Goal: Task Accomplishment & Management: Manage account settings

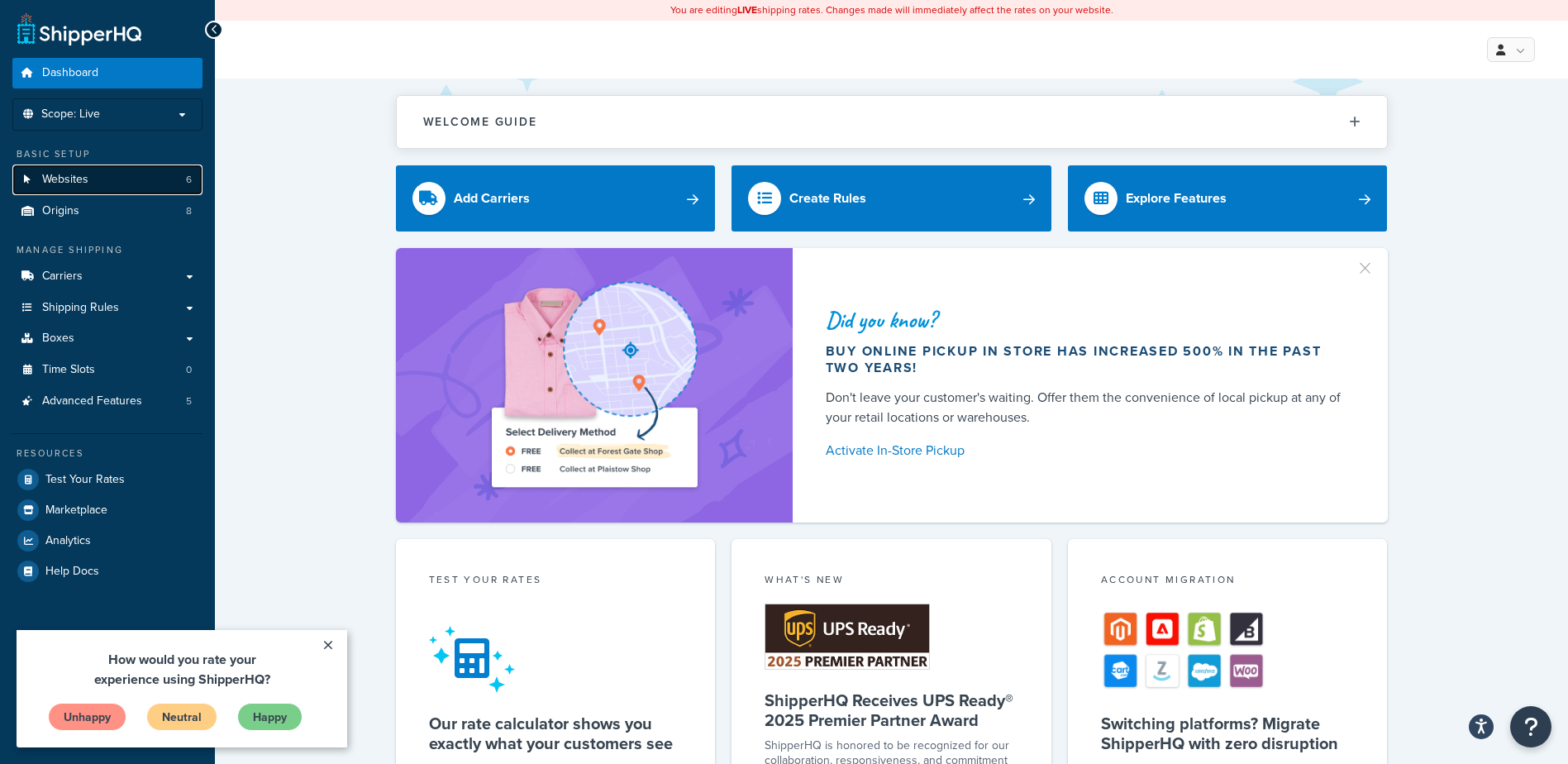
click at [81, 183] on span "Websites" at bounding box center [65, 180] width 46 height 14
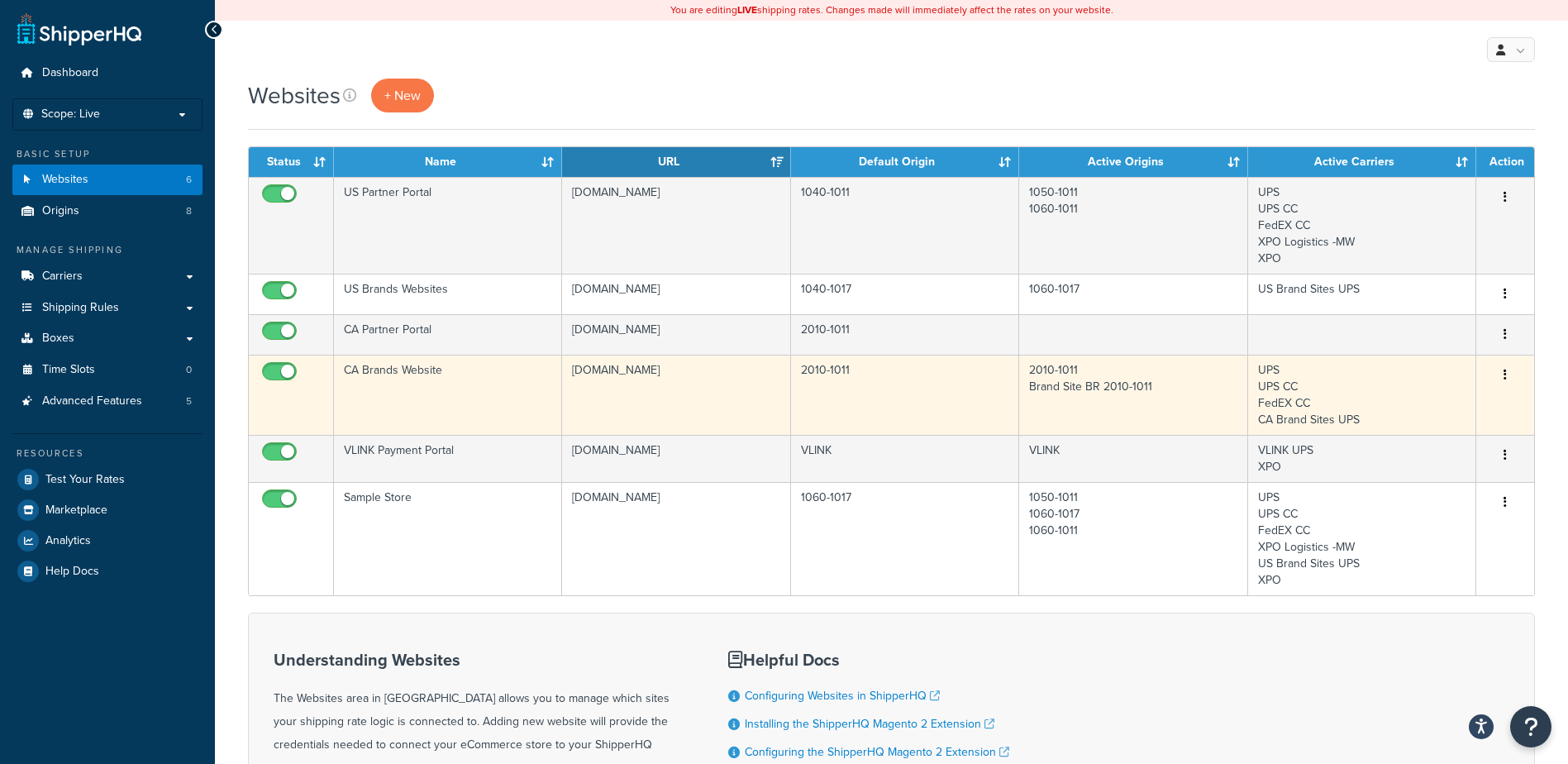
click at [409, 378] on td "CA Brands Website" at bounding box center [448, 395] width 228 height 80
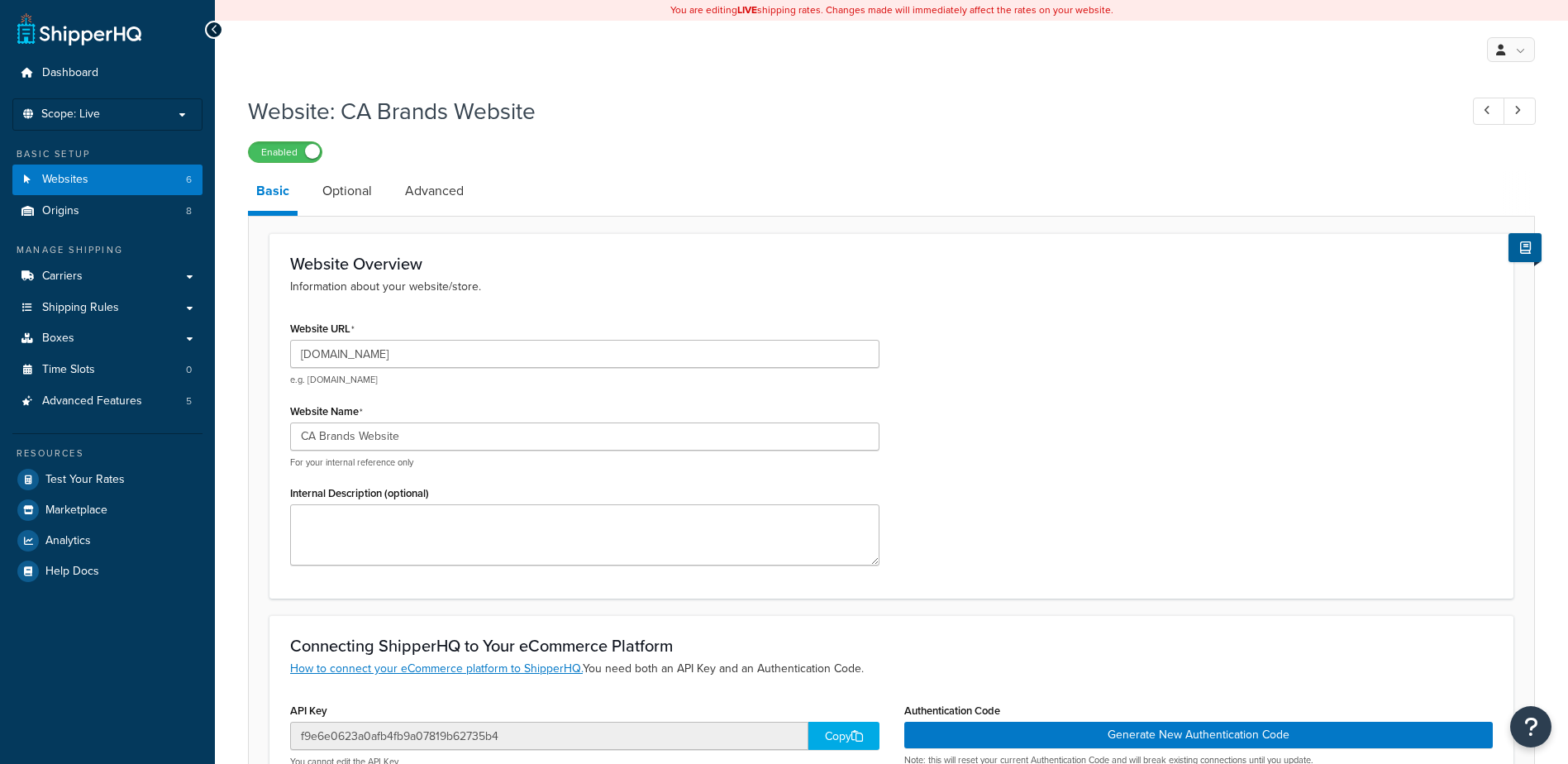
select select "141719"
click at [343, 198] on link "Optional" at bounding box center [347, 190] width 66 height 39
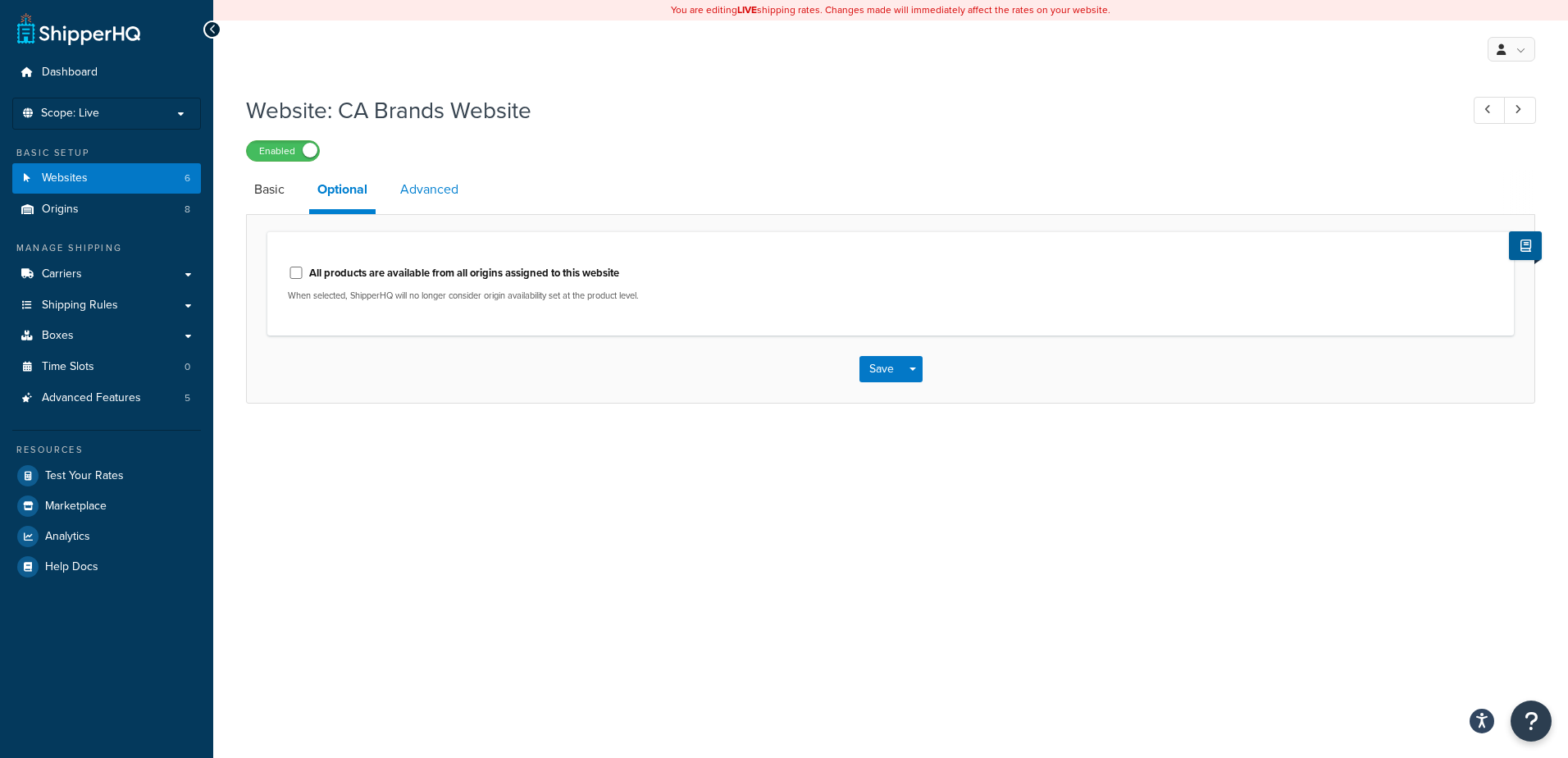
click at [443, 195] on link "Advanced" at bounding box center [429, 189] width 74 height 39
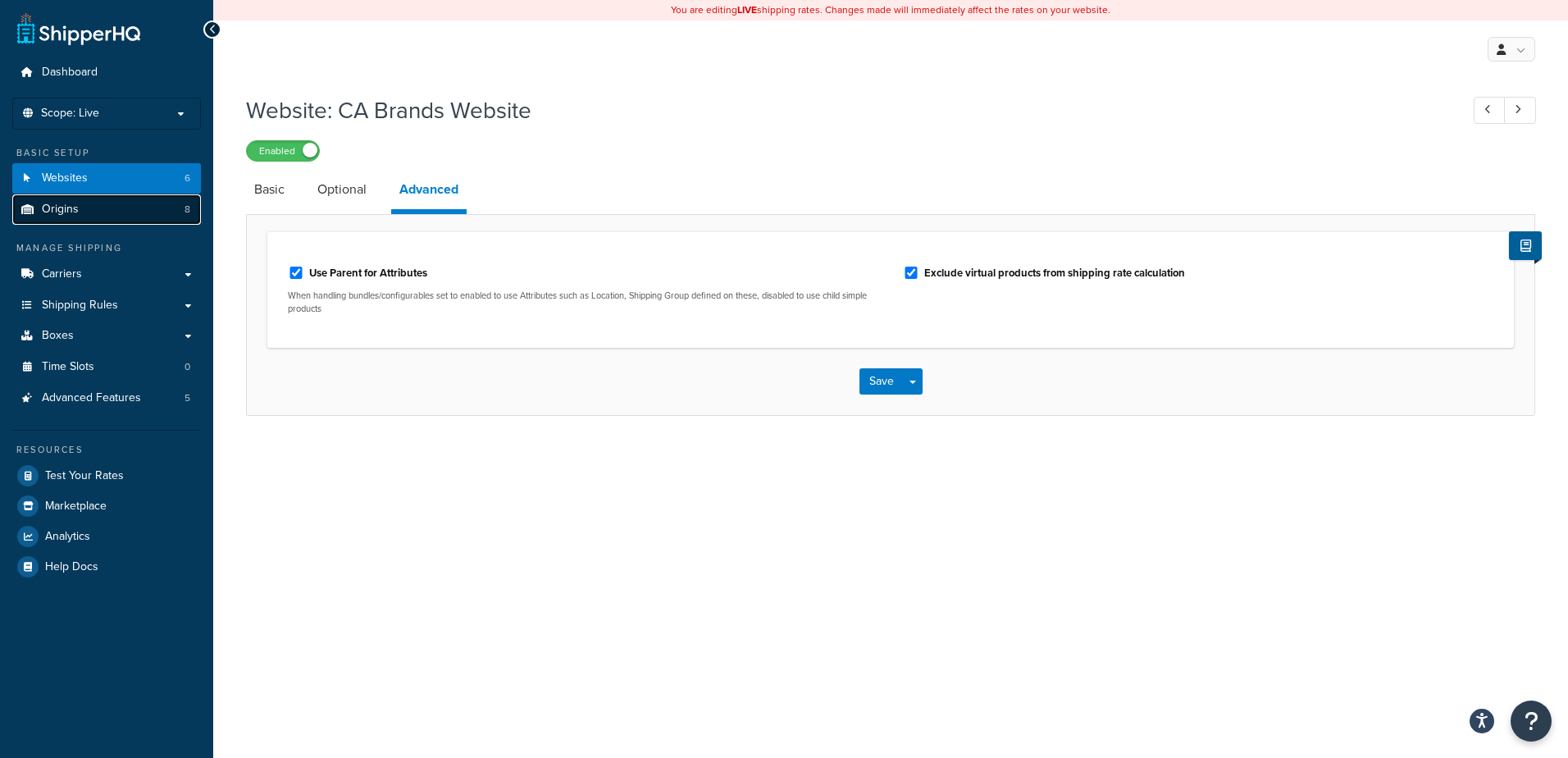
click at [87, 213] on link "Origins 8" at bounding box center [106, 209] width 189 height 30
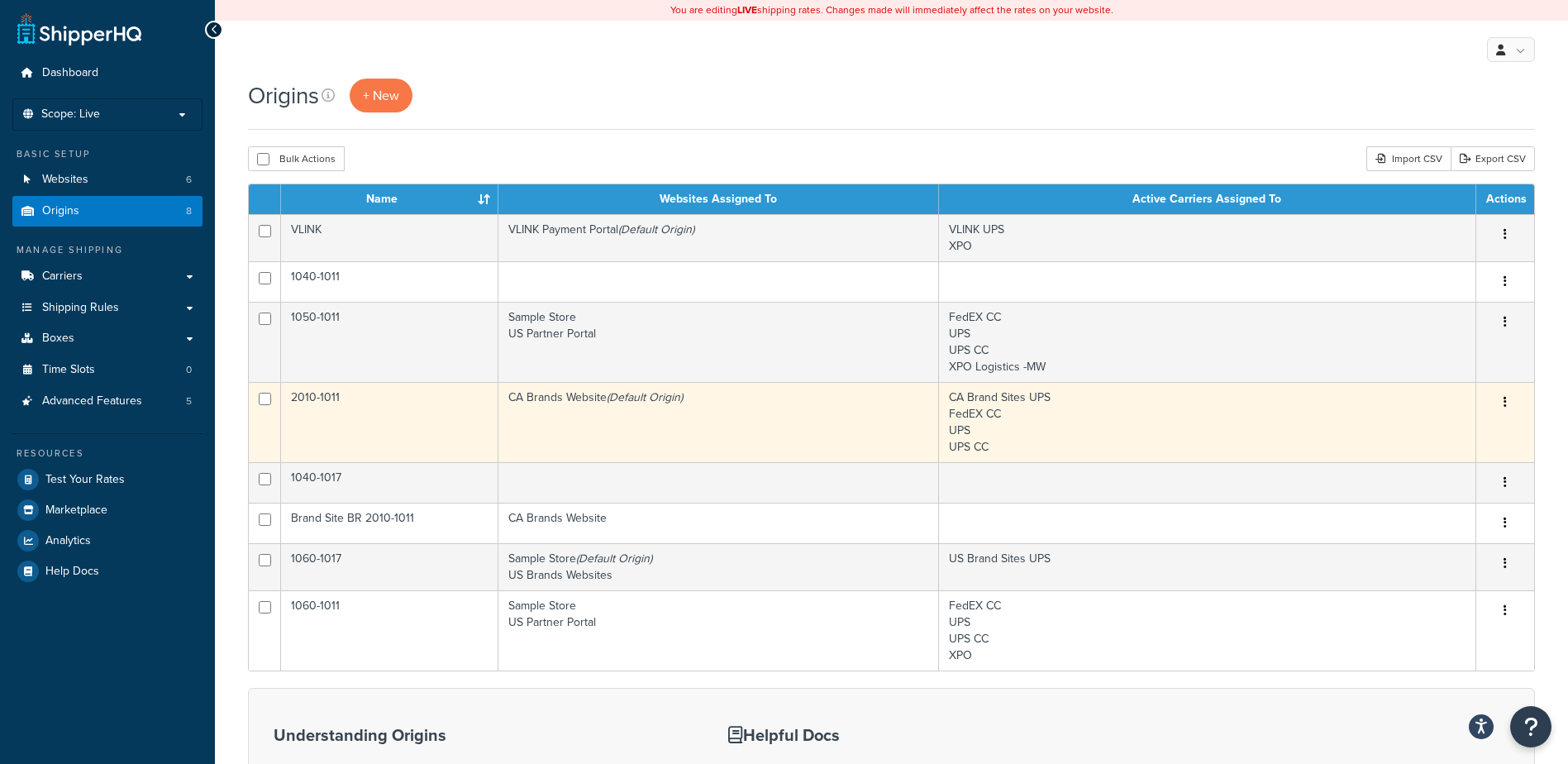
click at [576, 398] on td "CA Brands Website (Default Origin)" at bounding box center [719, 422] width 440 height 80
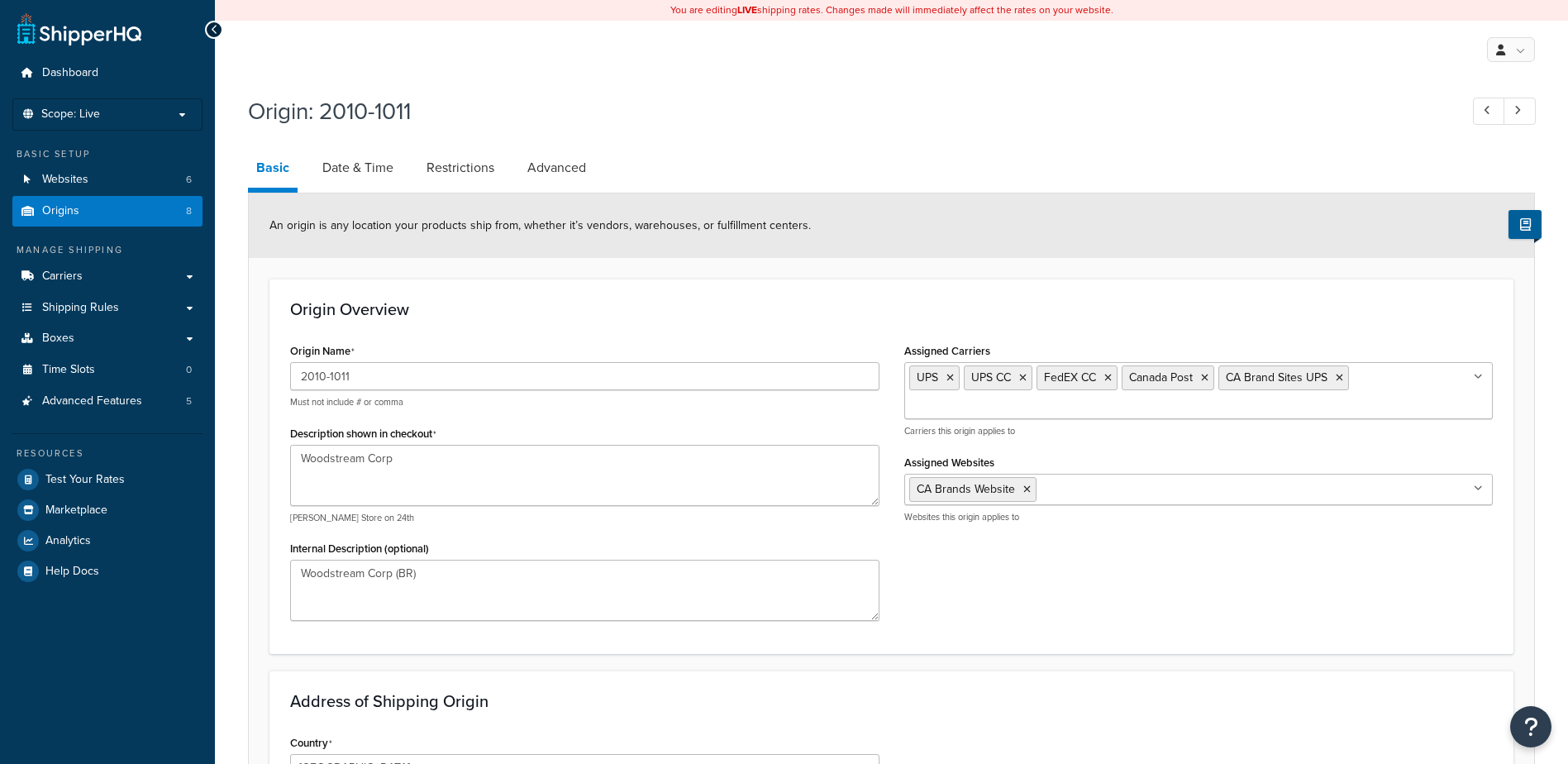
select select "1039"
select select "69"
click at [374, 167] on link "Date & Time" at bounding box center [358, 167] width 87 height 39
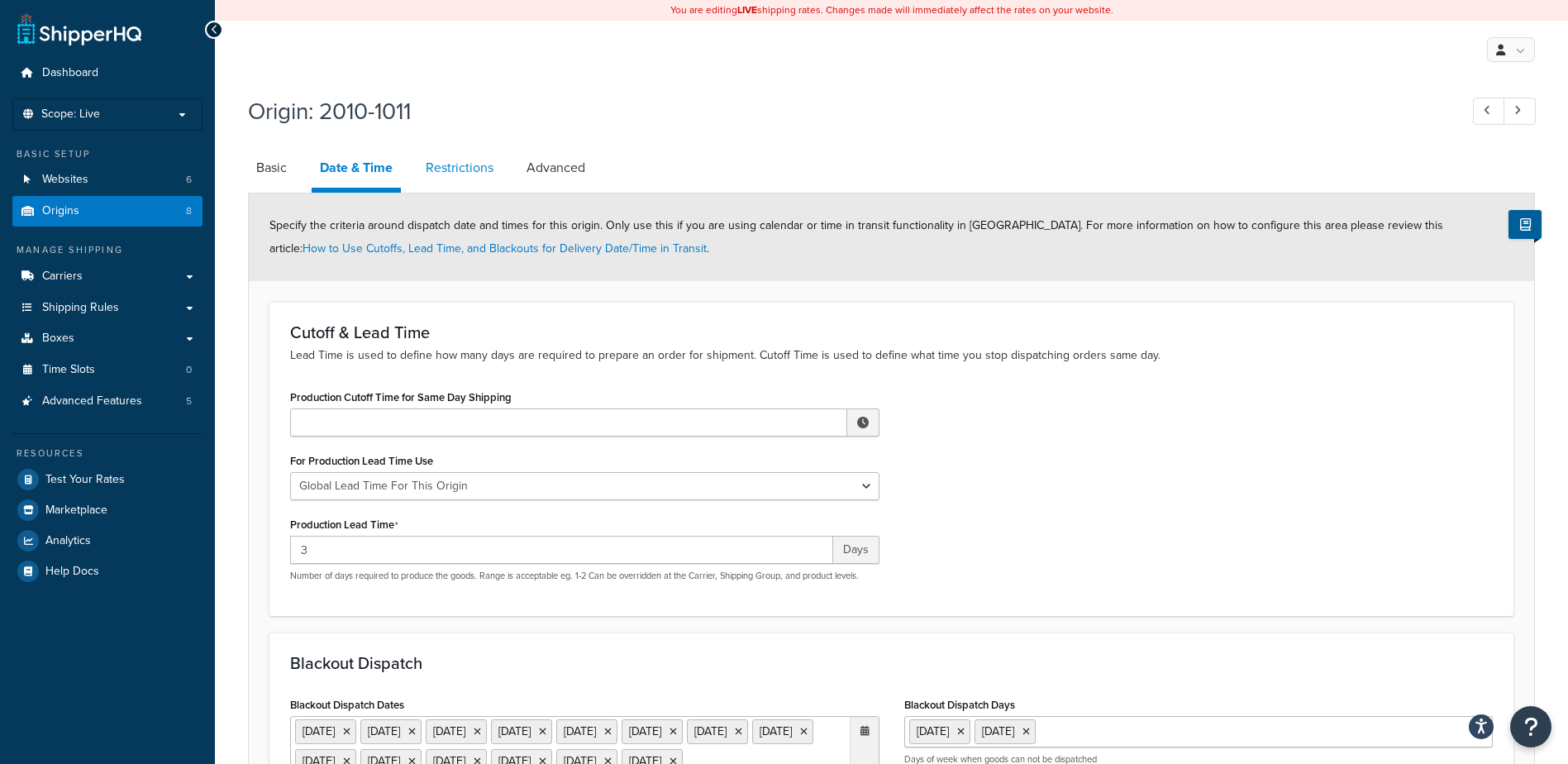
click at [476, 167] on link "Restrictions" at bounding box center [460, 167] width 85 height 39
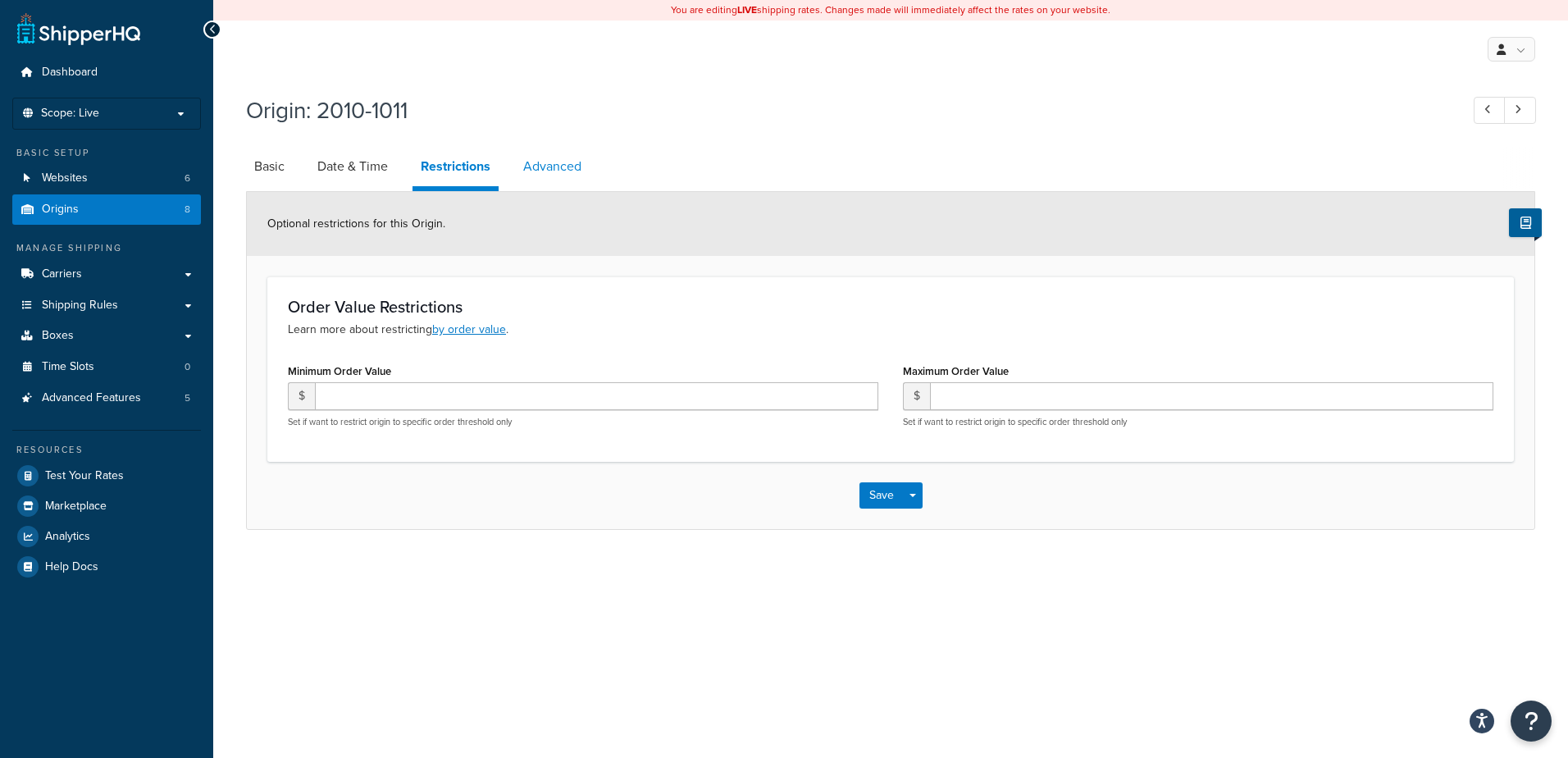
click at [588, 157] on link "Advanced" at bounding box center [552, 166] width 74 height 39
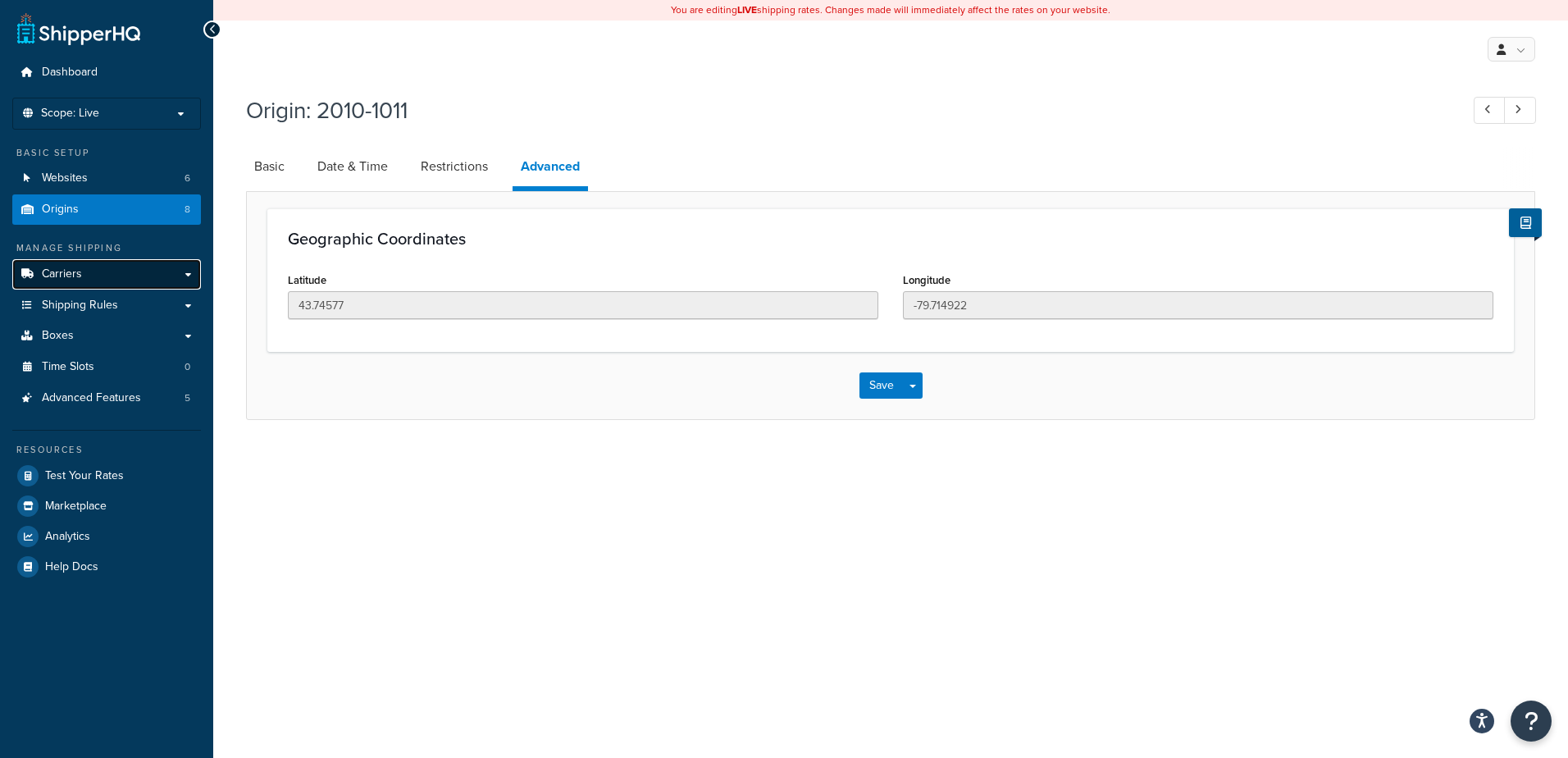
click at [70, 275] on span "Carriers" at bounding box center [61, 274] width 40 height 14
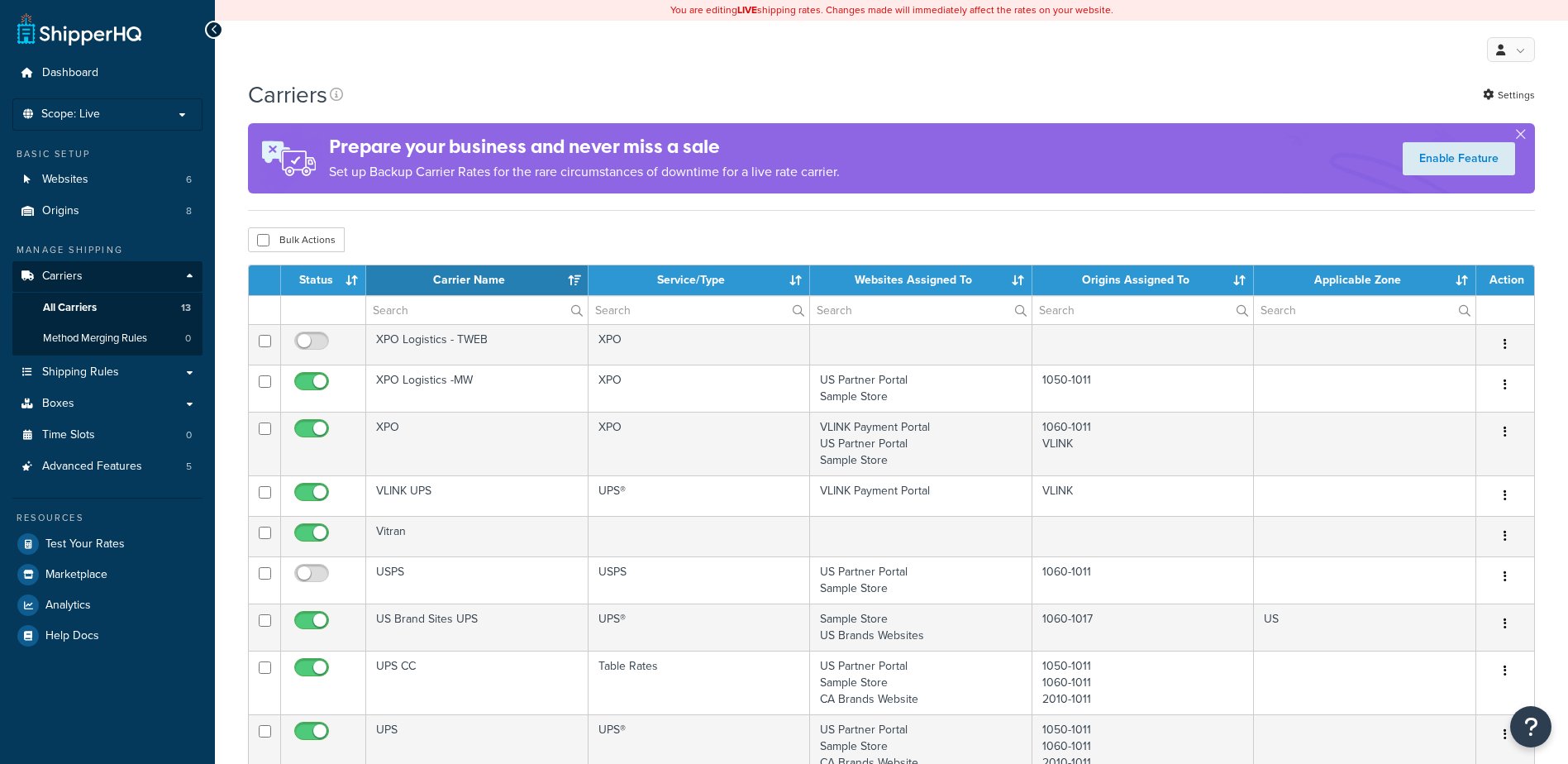
select select "15"
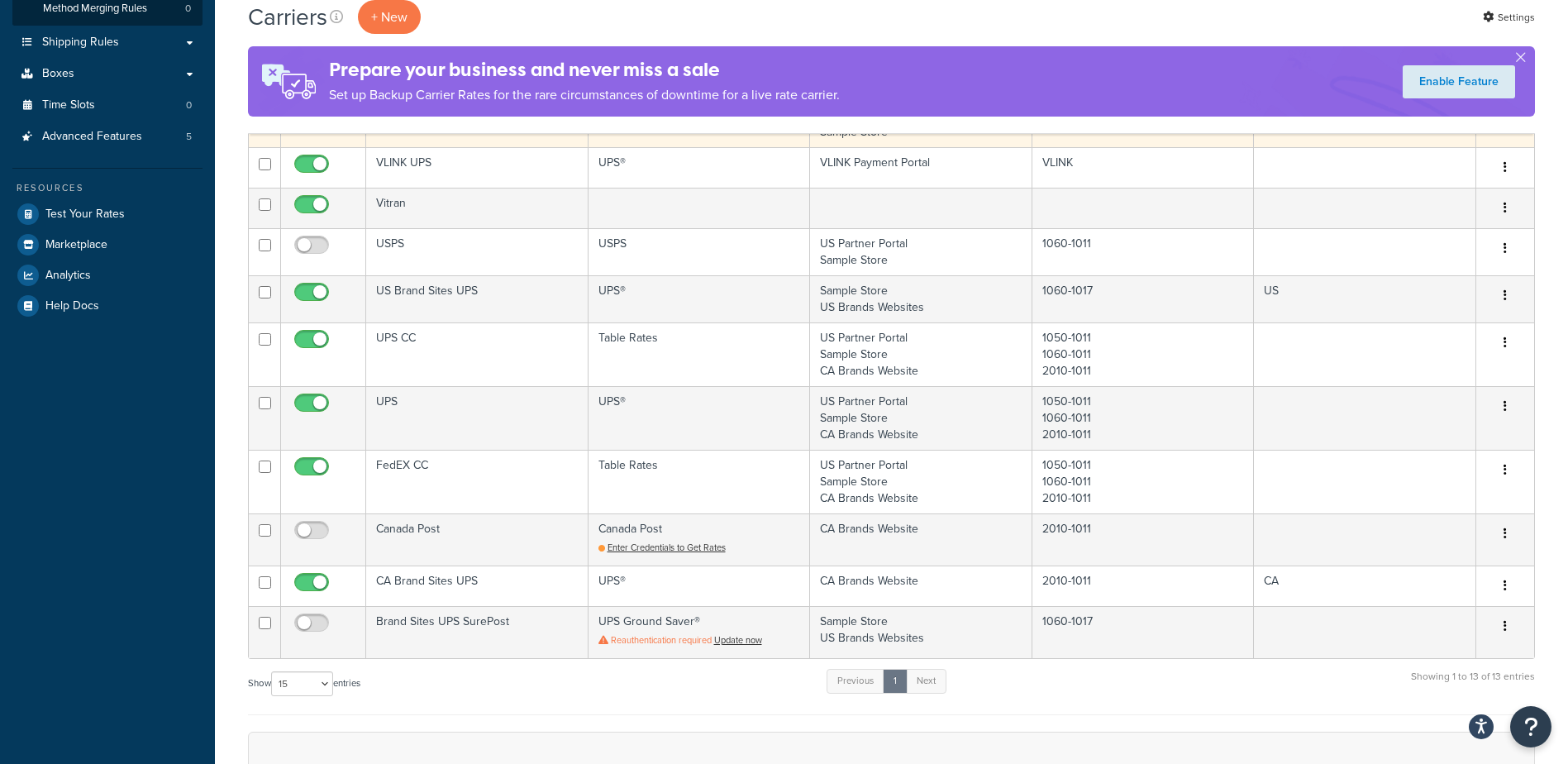
scroll to position [331, 0]
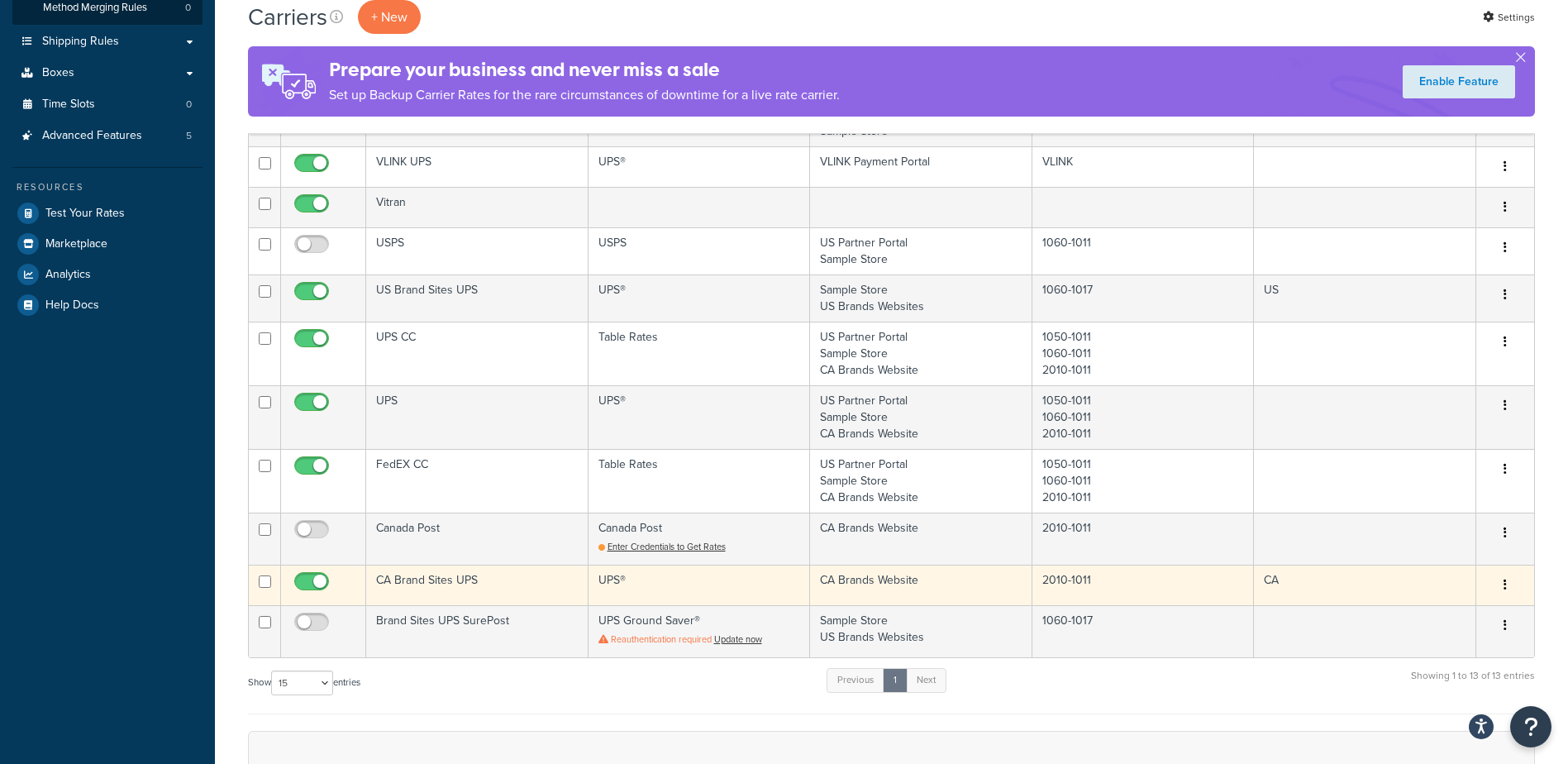
click at [500, 583] on td "CA Brand Sites UPS" at bounding box center [477, 584] width 222 height 40
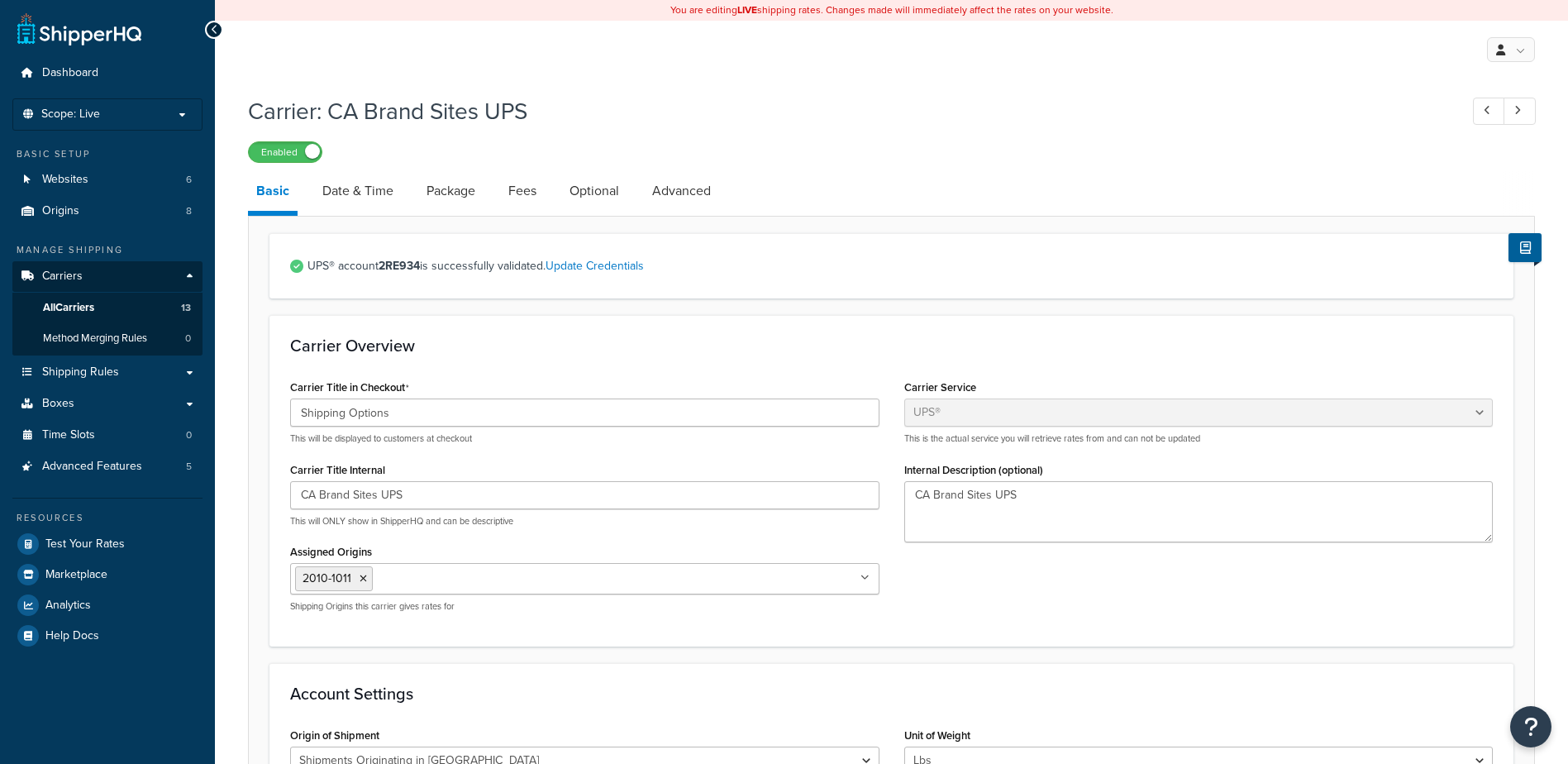
select select "ups"
select select "can"
select select "53"
click at [365, 194] on link "Date & Time" at bounding box center [358, 190] width 87 height 39
select select "yMMMd"
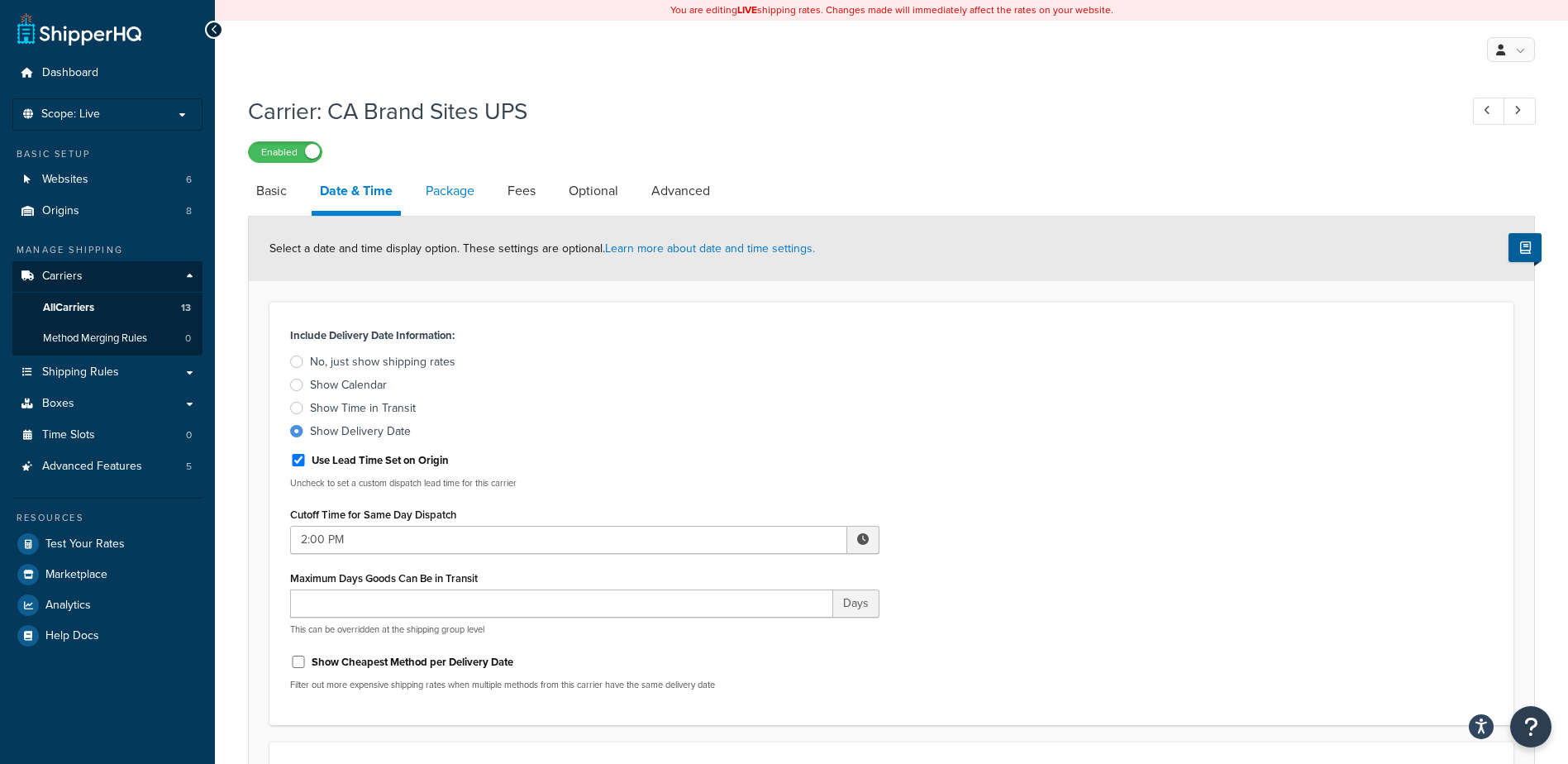
click at [453, 191] on link "Package" at bounding box center [450, 190] width 65 height 39
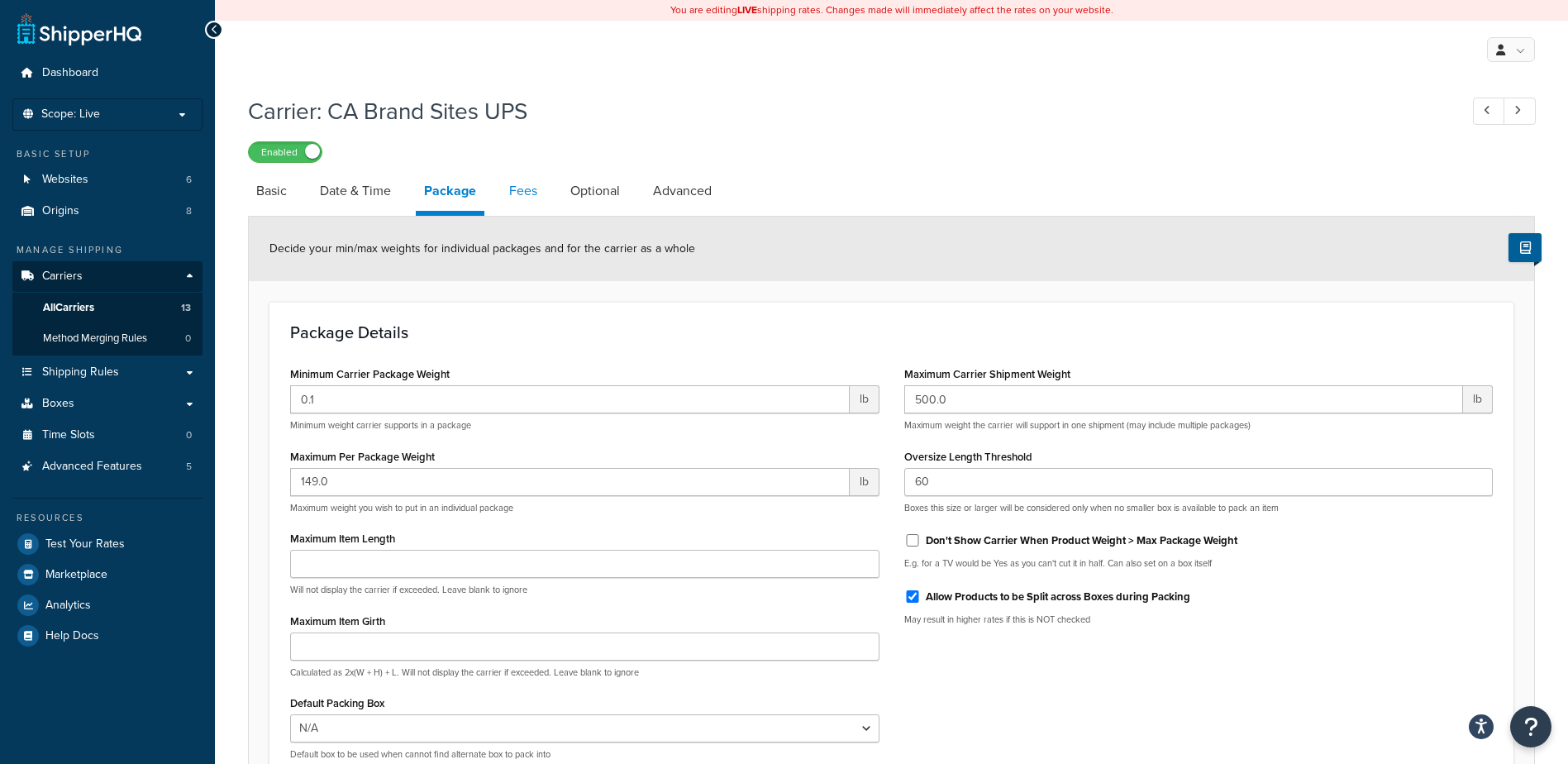
click at [508, 185] on link "Fees" at bounding box center [522, 190] width 44 height 39
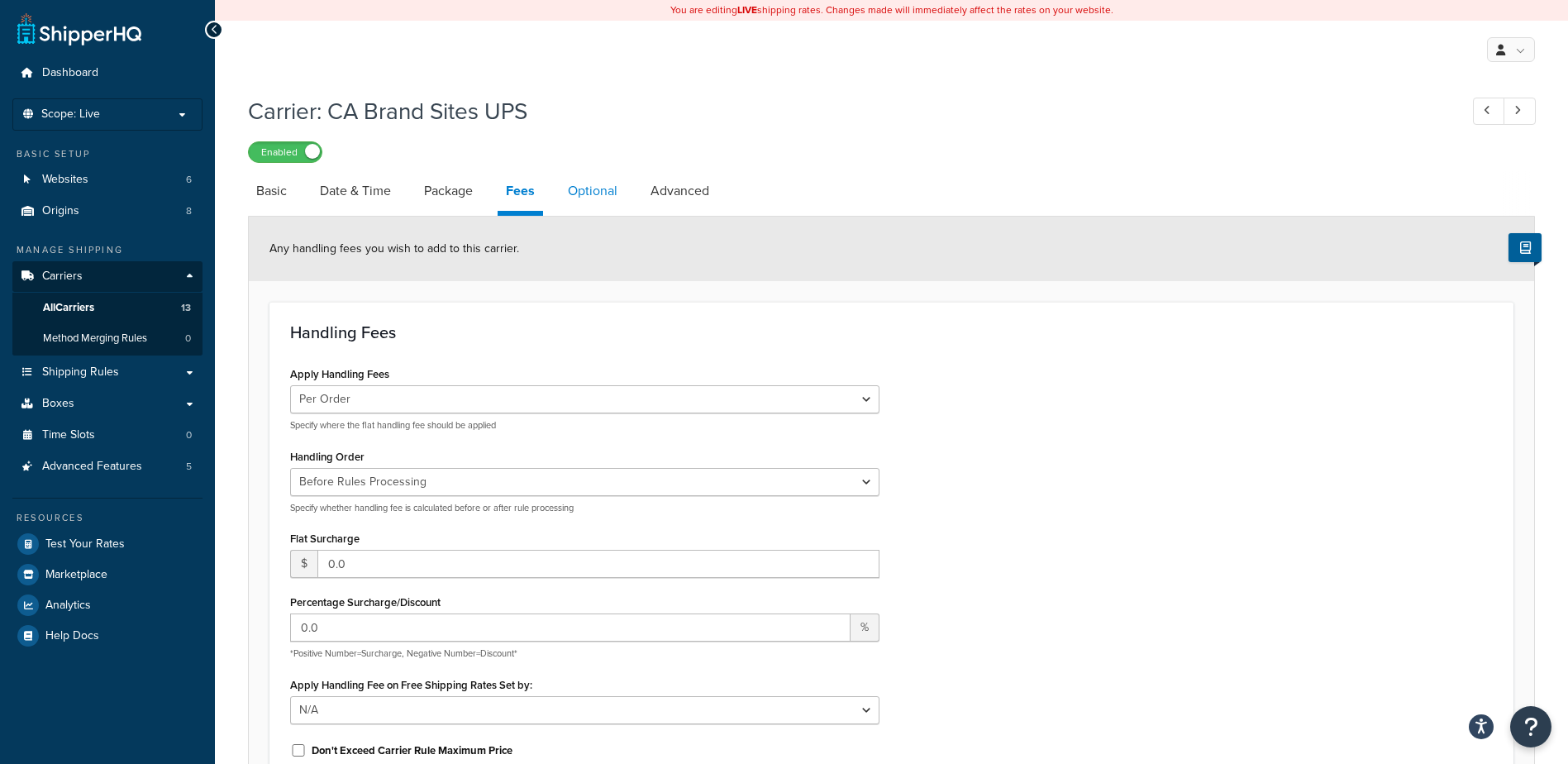
click at [581, 191] on link "Optional" at bounding box center [593, 190] width 66 height 39
select select "residential"
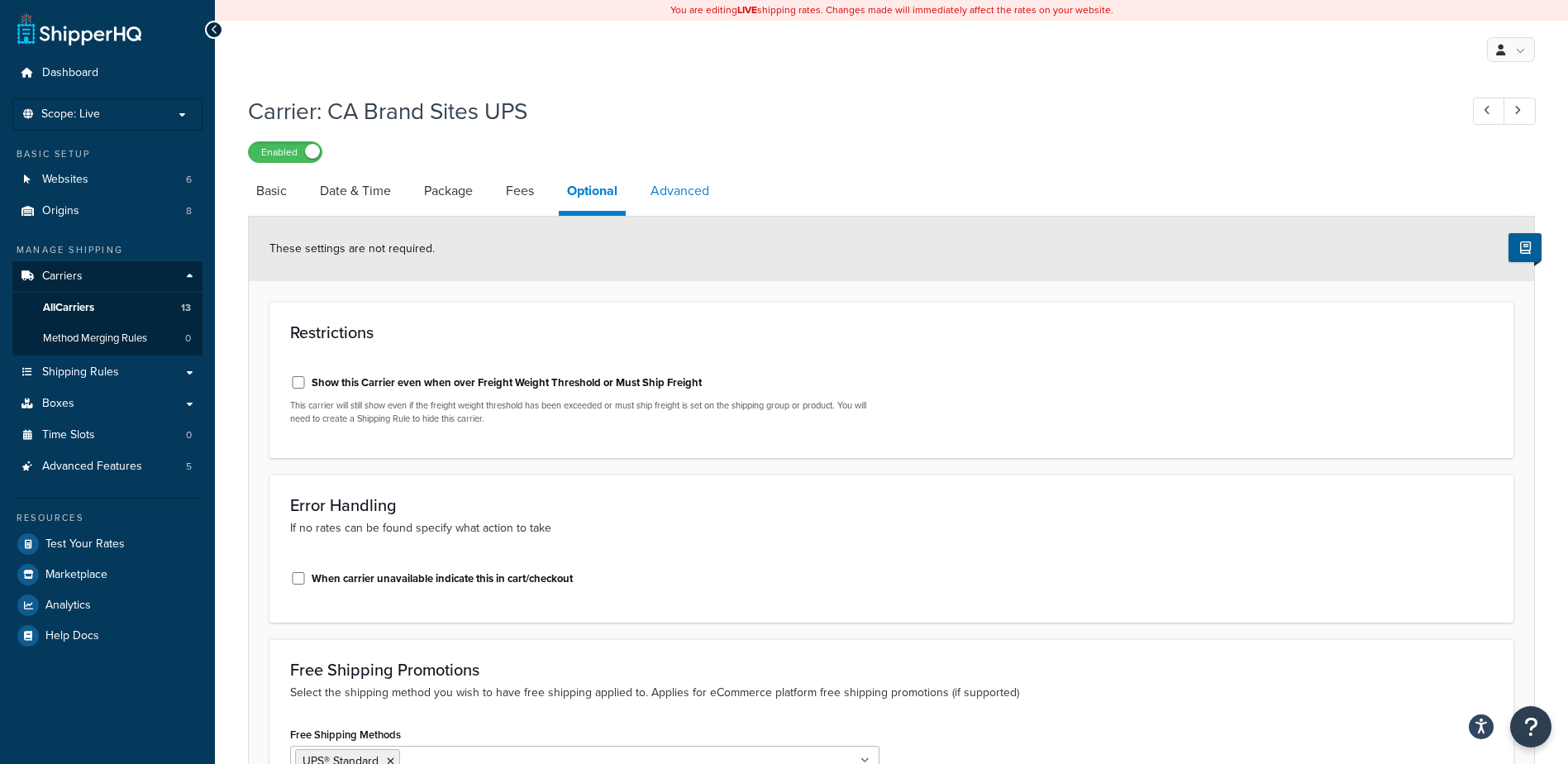
click at [658, 186] on link "Advanced" at bounding box center [680, 190] width 75 height 39
select select "false"
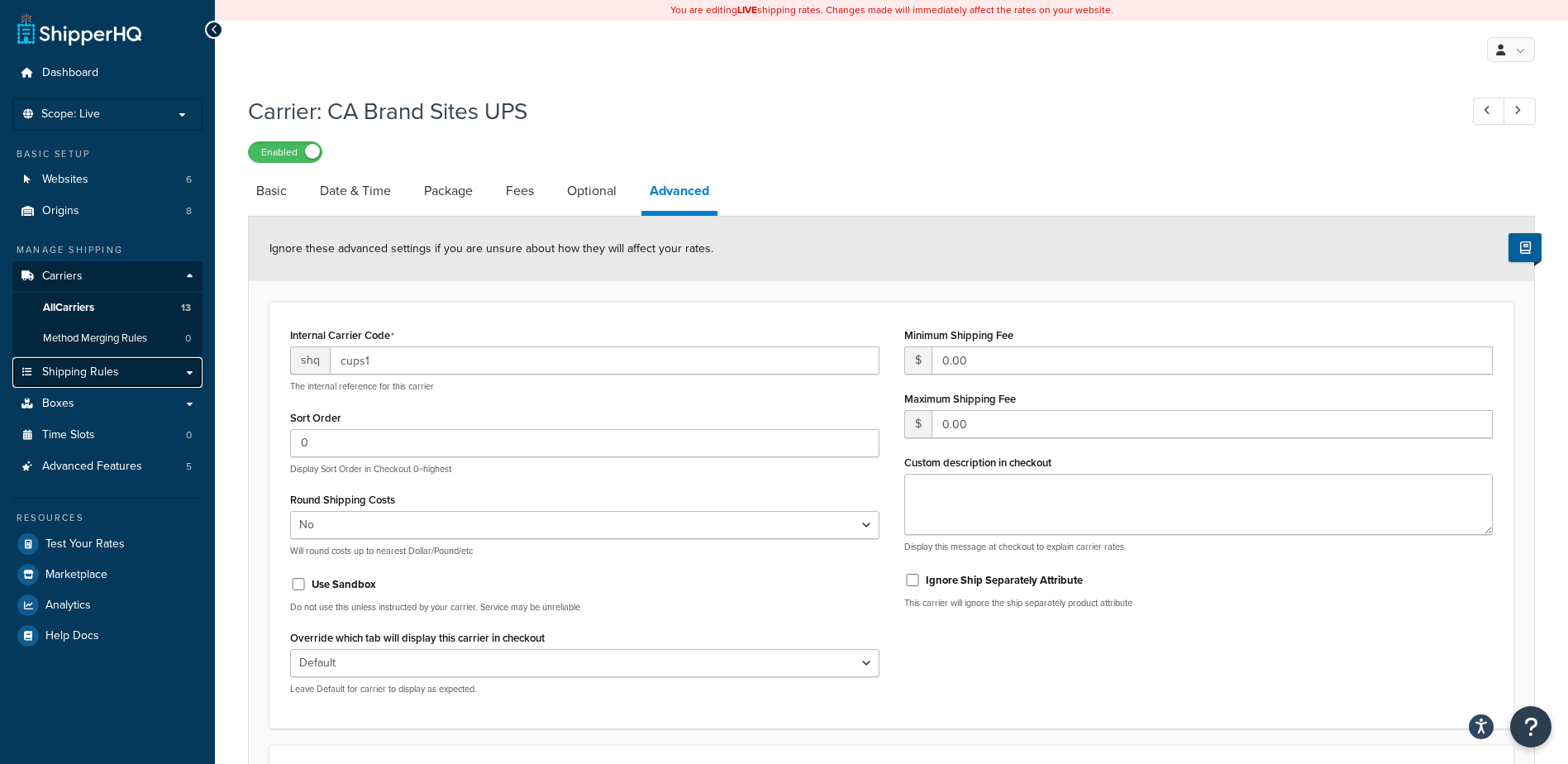
click at [73, 375] on span "Shipping Rules" at bounding box center [80, 372] width 77 height 14
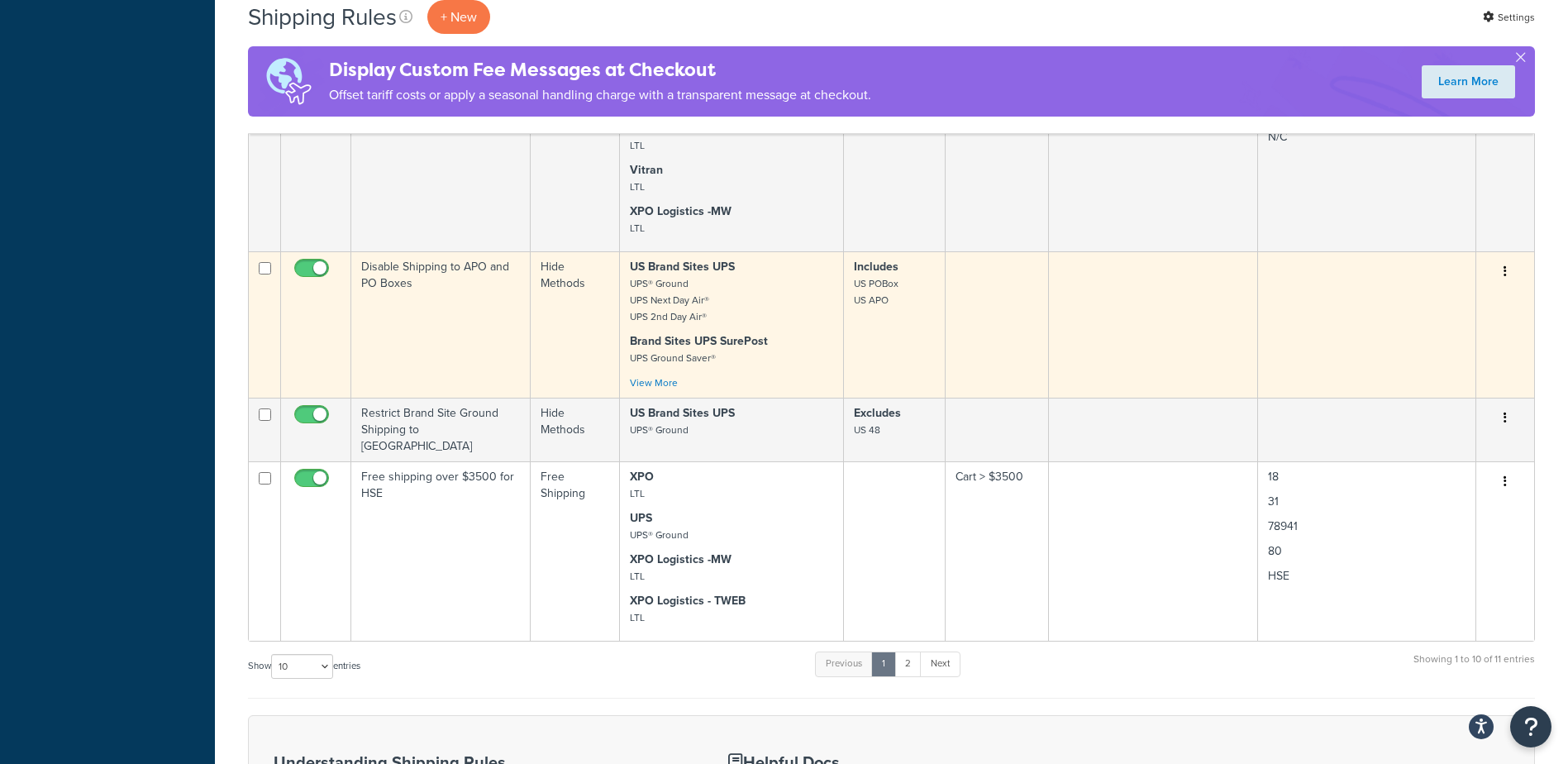
scroll to position [1488, 0]
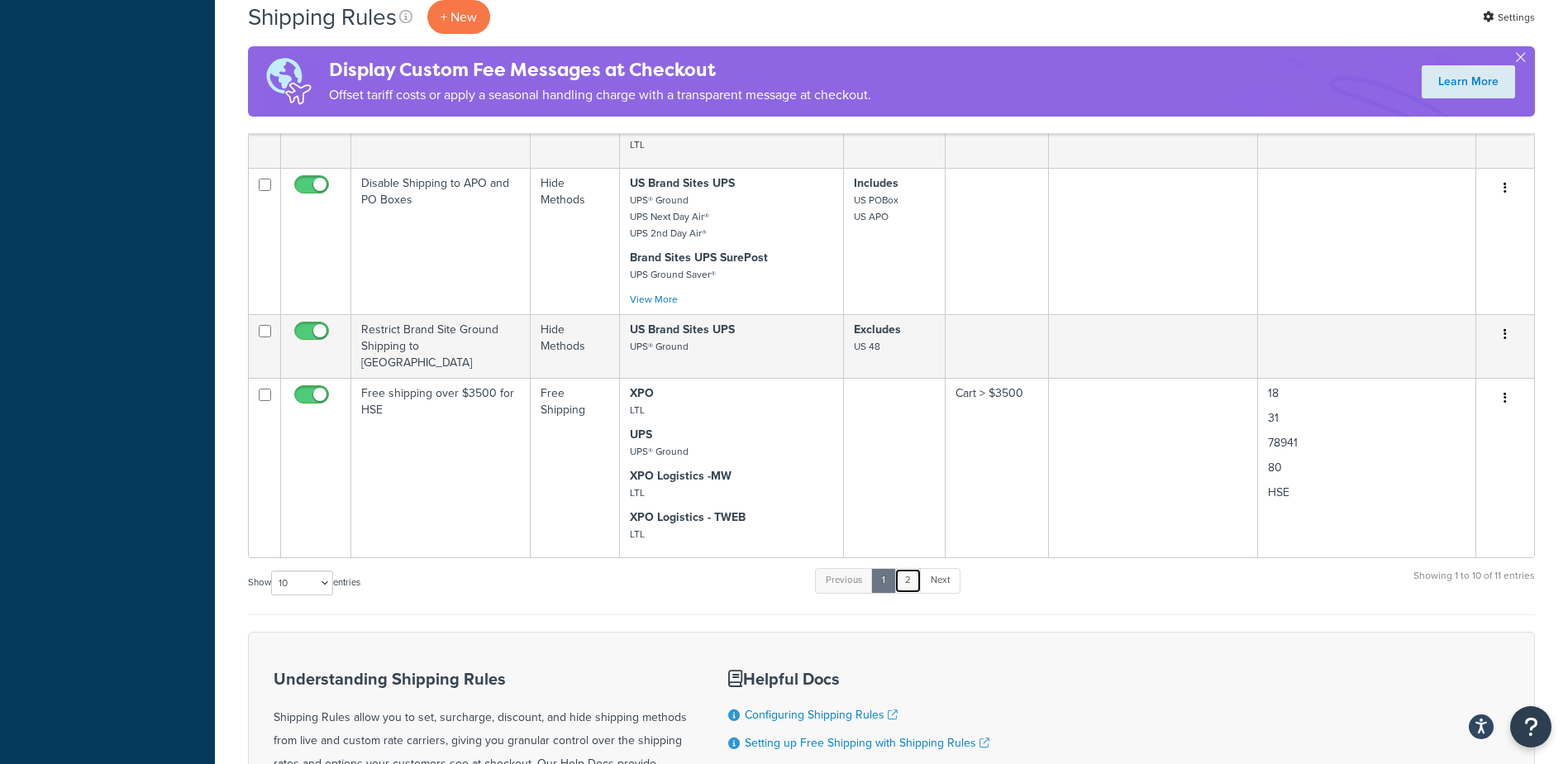
click at [911, 576] on link "2" at bounding box center [908, 580] width 27 height 24
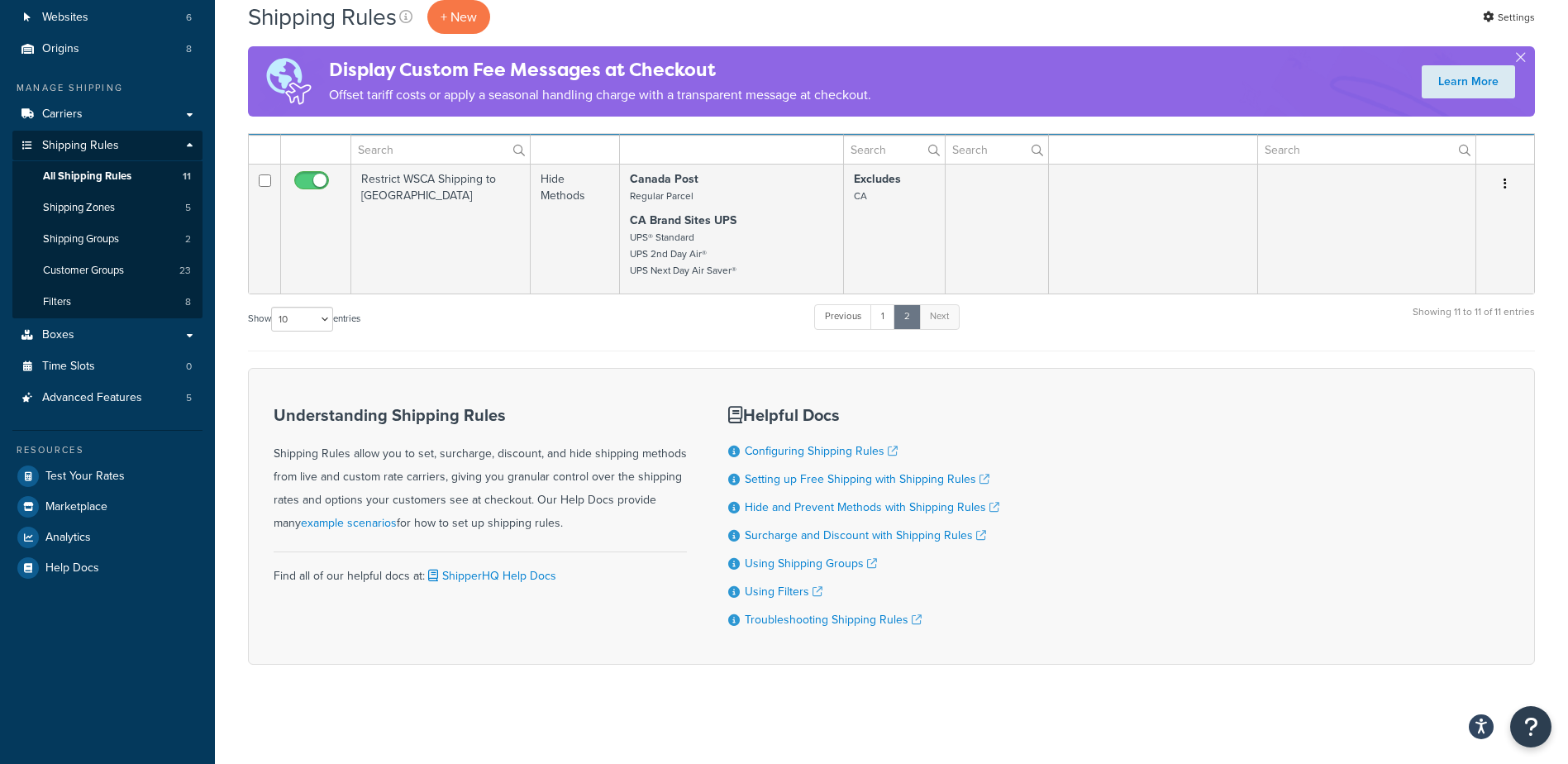
scroll to position [85, 0]
